Goal: Task Accomplishment & Management: Understand process/instructions

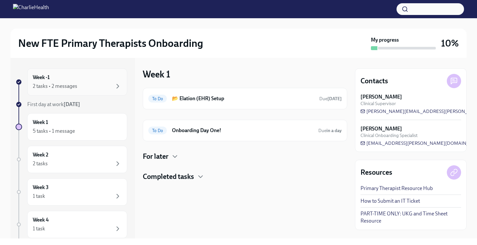
click at [72, 74] on div "Week -1 2 tasks • 2 messages" at bounding box center [77, 82] width 89 height 16
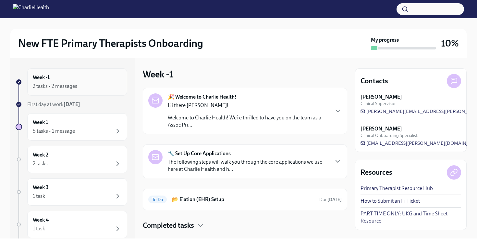
click at [72, 74] on div "Week -1 2 tasks • 2 messages" at bounding box center [77, 82] width 89 height 16
click at [378, 47] on div at bounding box center [403, 48] width 65 height 4
click at [65, 126] on div "Week 1 5 tasks • 1 message" at bounding box center [77, 127] width 89 height 16
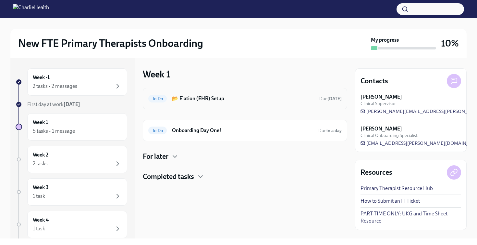
click at [231, 98] on h6 "📂 Elation (EHR) Setup" at bounding box center [243, 98] width 142 height 7
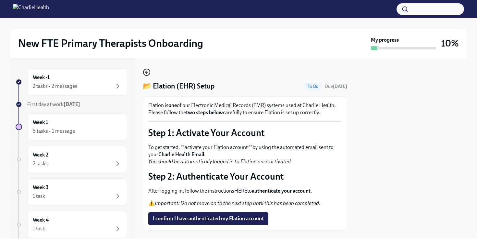
click at [149, 72] on icon "button" at bounding box center [147, 72] width 8 height 8
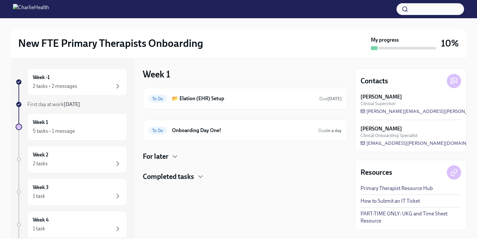
click at [187, 177] on h4 "Completed tasks" at bounding box center [168, 177] width 51 height 10
click at [181, 200] on h6 "Complete our Welcome Survey" at bounding box center [236, 197] width 129 height 7
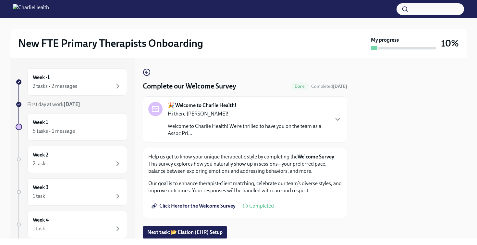
click at [214, 201] on link "Click Here for the Welcome Survey" at bounding box center [194, 205] width 92 height 13
click at [220, 206] on span "Click Here for the Welcome Survey" at bounding box center [194, 205] width 83 height 6
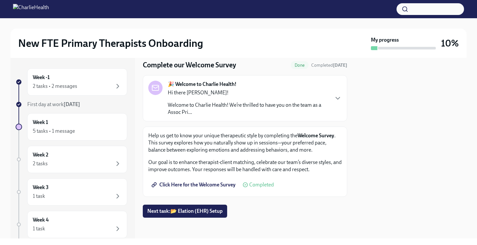
scroll to position [21, 0]
click at [269, 188] on div "Click Here for the Welcome Survey Completed" at bounding box center [211, 184] width 126 height 13
click at [269, 187] on span "Completed" at bounding box center [261, 184] width 25 height 5
click at [293, 66] on span "Done" at bounding box center [300, 65] width 18 height 5
click at [81, 129] on div "5 tasks • 1 message" at bounding box center [77, 131] width 89 height 8
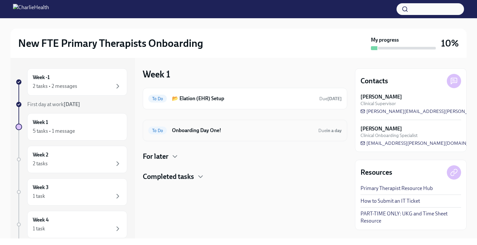
click at [189, 131] on h6 "Onboarding Day One!" at bounding box center [242, 130] width 141 height 7
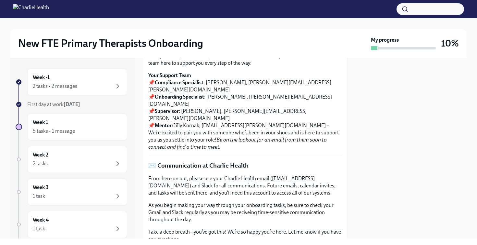
scroll to position [104, 0]
click at [104, 84] on div "2 tasks • 2 messages" at bounding box center [77, 86] width 89 height 8
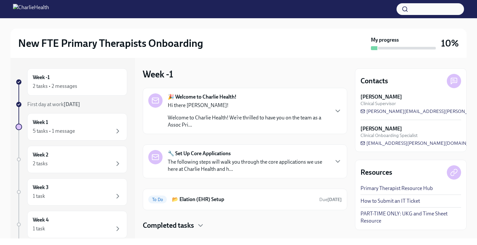
click at [203, 113] on div "Hi there [PERSON_NAME]! Welcome to Charlie Health! We’re thrilled to have you o…" at bounding box center [248, 115] width 161 height 27
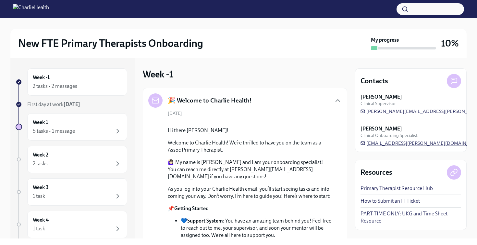
click at [405, 143] on span "[EMAIL_ADDRESS][PERSON_NAME][DOMAIN_NAME]" at bounding box center [423, 143] width 124 height 6
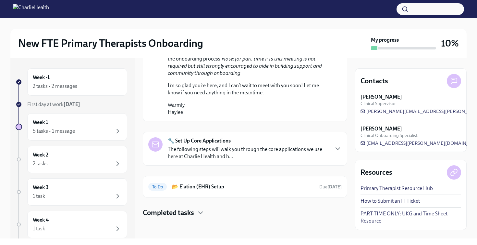
scroll to position [415, 0]
click at [255, 145] on div "🔧 Set Up Core Applications The following steps will walk you through the core a…" at bounding box center [248, 148] width 161 height 23
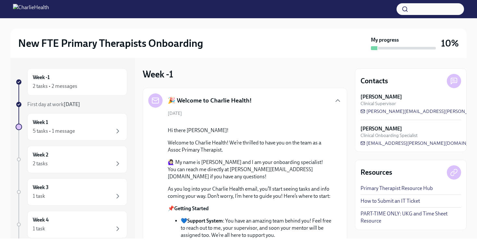
scroll to position [0, 0]
click at [338, 99] on icon "button" at bounding box center [338, 100] width 4 height 2
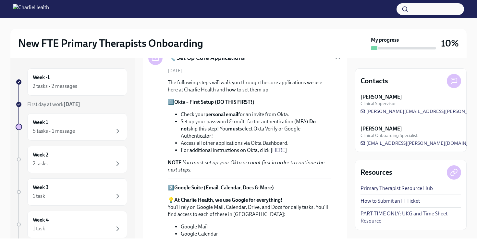
scroll to position [99, 0]
click at [103, 75] on div "Week -1 2 tasks • 2 messages" at bounding box center [77, 82] width 89 height 16
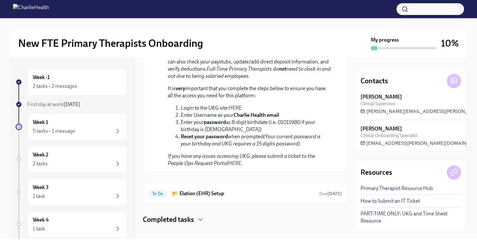
scroll to position [490, 0]
click at [226, 190] on div "To Do 📂 Elation (EHR) Setup Due [DATE]" at bounding box center [245, 193] width 194 height 10
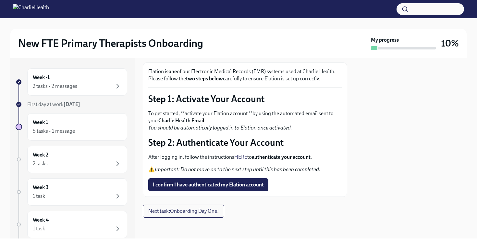
scroll to position [34, 0]
click at [298, 157] on strong "authenticate your account" at bounding box center [281, 157] width 59 height 6
click at [294, 166] on em "Important: Do not move on to the next step until this has been completed." at bounding box center [238, 169] width 166 height 6
click at [285, 157] on strong "authenticate your account" at bounding box center [281, 157] width 59 height 6
click at [278, 156] on strong "authenticate your account" at bounding box center [281, 157] width 59 height 6
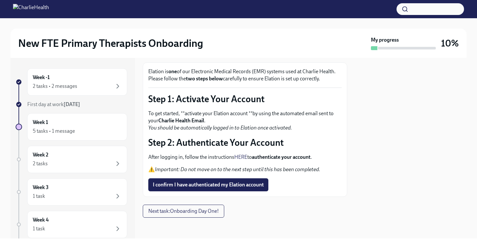
click at [182, 126] on em "You should be automatically logged in to Elation once activated." at bounding box center [220, 127] width 144 height 6
click at [242, 155] on link "HERE" at bounding box center [241, 157] width 13 height 6
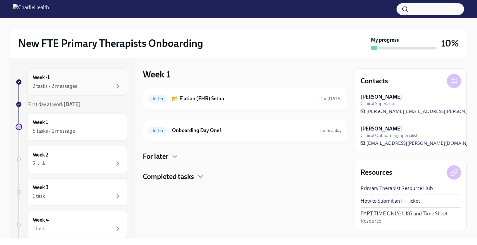
click at [79, 82] on div "Week -1 2 tasks • 2 messages" at bounding box center [77, 82] width 89 height 16
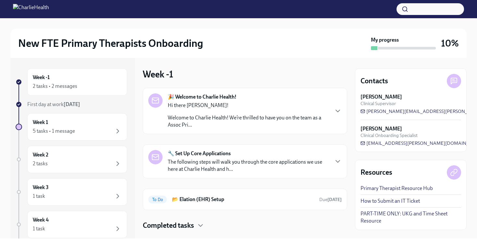
click at [219, 154] on strong "🔧 Set Up Core Applications" at bounding box center [199, 153] width 63 height 7
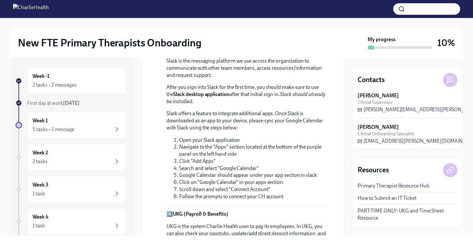
scroll to position [313, 0]
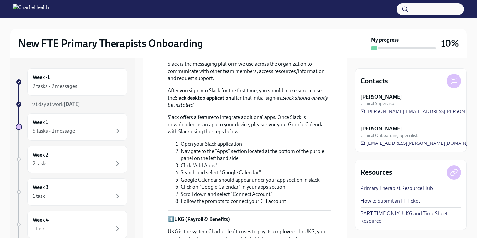
click at [122, 16] on div at bounding box center [238, 9] width 477 height 18
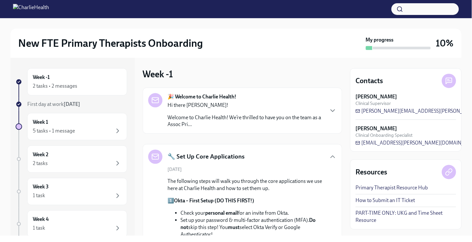
scroll to position [0, 0]
click at [336, 157] on icon "button" at bounding box center [333, 157] width 8 height 8
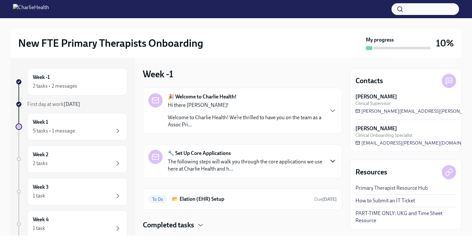
click at [281, 62] on div "Week -1 🎉 Welcome to Charlie Health! Hi there Maddalyn! Welcome to Charlie Heal…" at bounding box center [242, 147] width 199 height 178
click at [203, 153] on strong "🔧 Set Up Core Applications" at bounding box center [199, 153] width 63 height 7
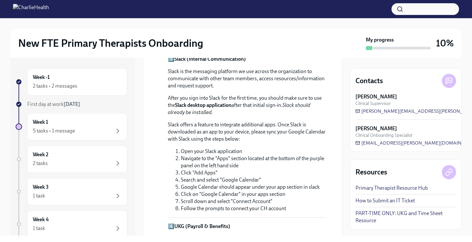
scroll to position [307, 0]
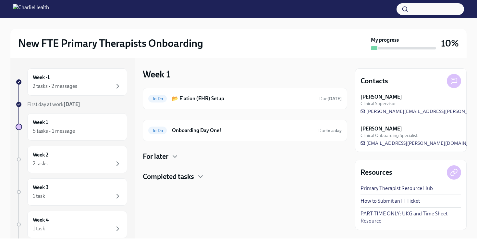
click at [282, 152] on div "For later" at bounding box center [245, 156] width 205 height 10
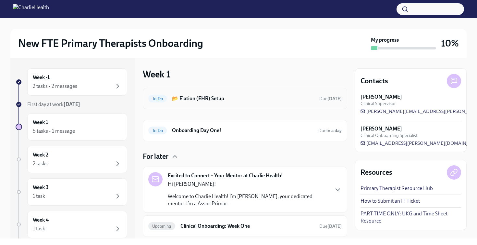
click at [225, 108] on div "To Do 📂 Elation (EHR) Setup Due in 3 days" at bounding box center [245, 98] width 205 height 21
click at [223, 96] on h6 "📂 Elation (EHR) Setup" at bounding box center [243, 98] width 142 height 7
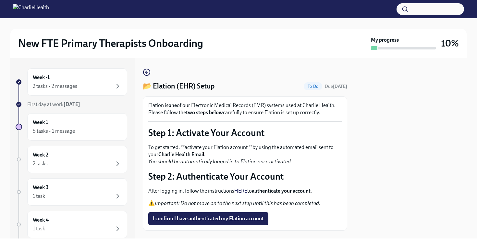
click at [152, 74] on div "📂 Elation (EHR) Setup To Do Due in 3 days Elation is one of our Electronic Medi…" at bounding box center [245, 149] width 205 height 162
click at [146, 70] on icon "button" at bounding box center [147, 72] width 8 height 8
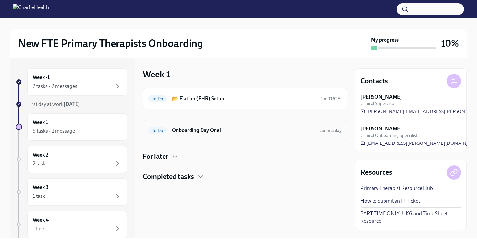
click at [227, 133] on h6 "Onboarding Day One!" at bounding box center [242, 130] width 141 height 7
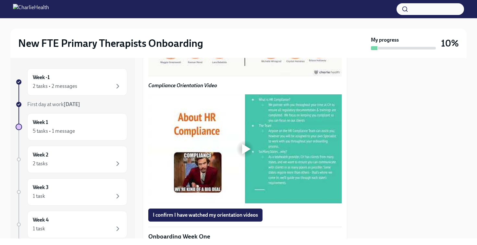
scroll to position [532, 0]
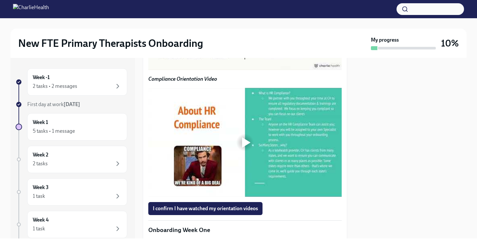
click at [243, 21] on div at bounding box center [246, 16] width 8 height 10
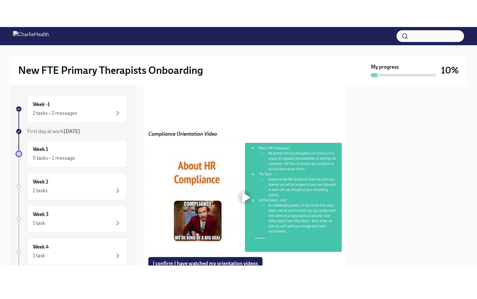
scroll to position [507, 0]
